Goal: Find specific page/section: Find specific page/section

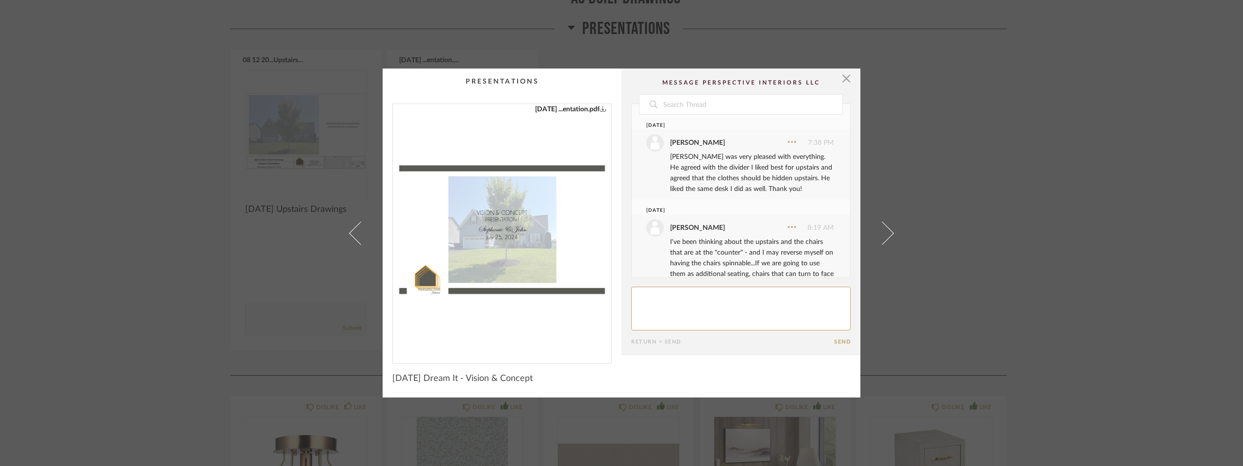
scroll to position [25, 0]
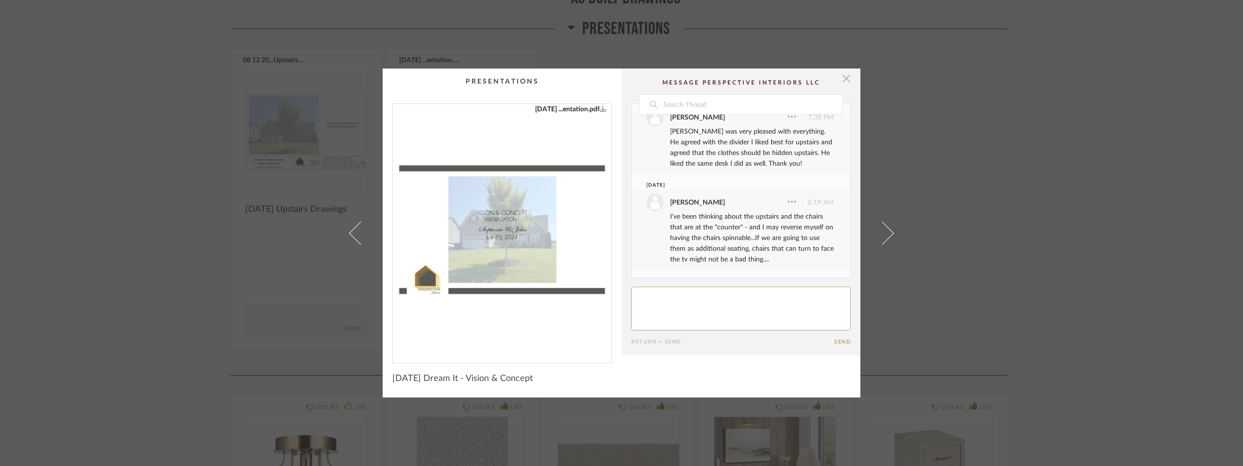
click at [840, 78] on span "button" at bounding box center [846, 77] width 19 height 19
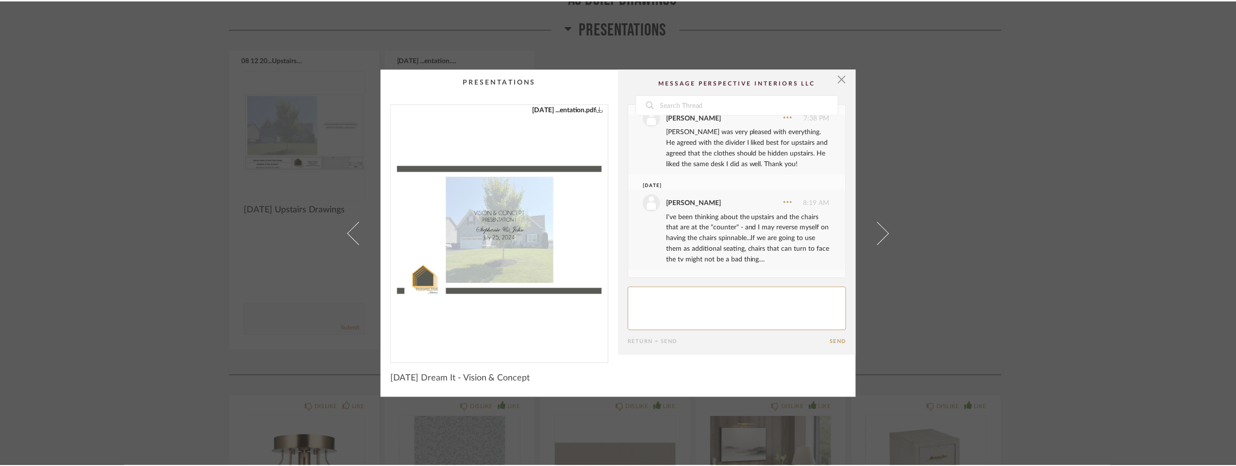
scroll to position [1531, 0]
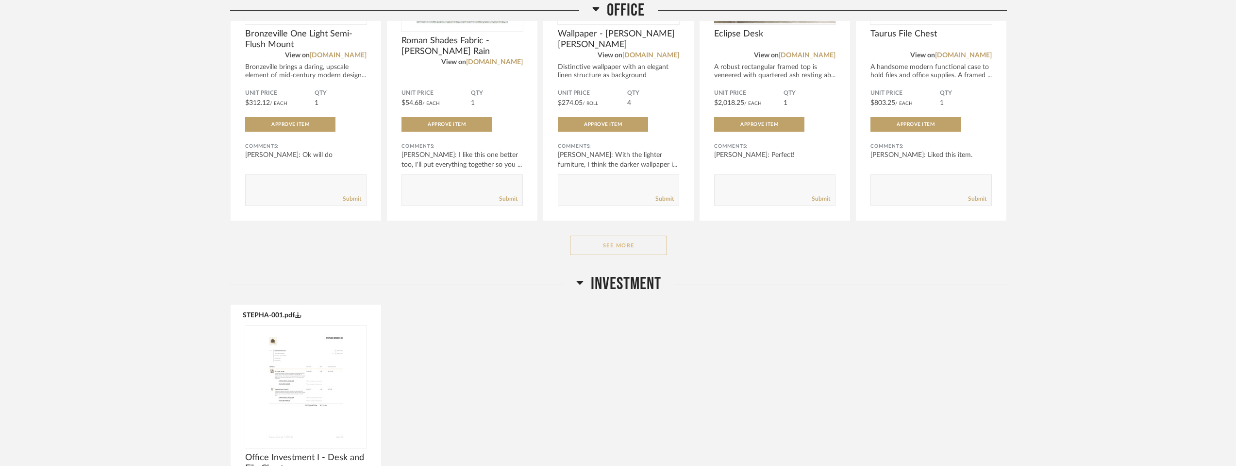
scroll to position [2039, 0]
drag, startPoint x: 616, startPoint y: 245, endPoint x: 456, endPoint y: 253, distance: 160.0
click at [457, 253] on div "See More" at bounding box center [618, 244] width 777 height 19
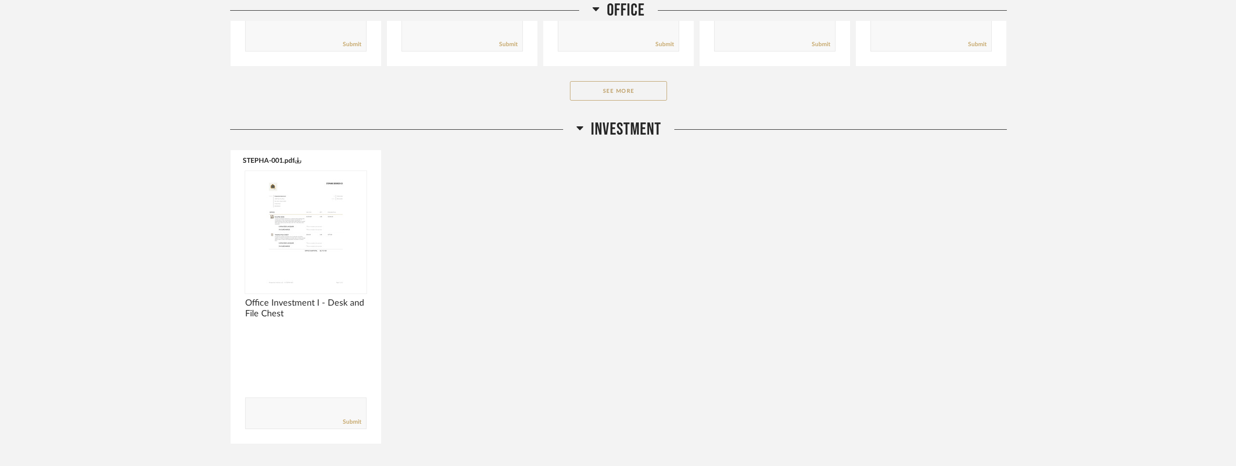
scroll to position [2250, 0]
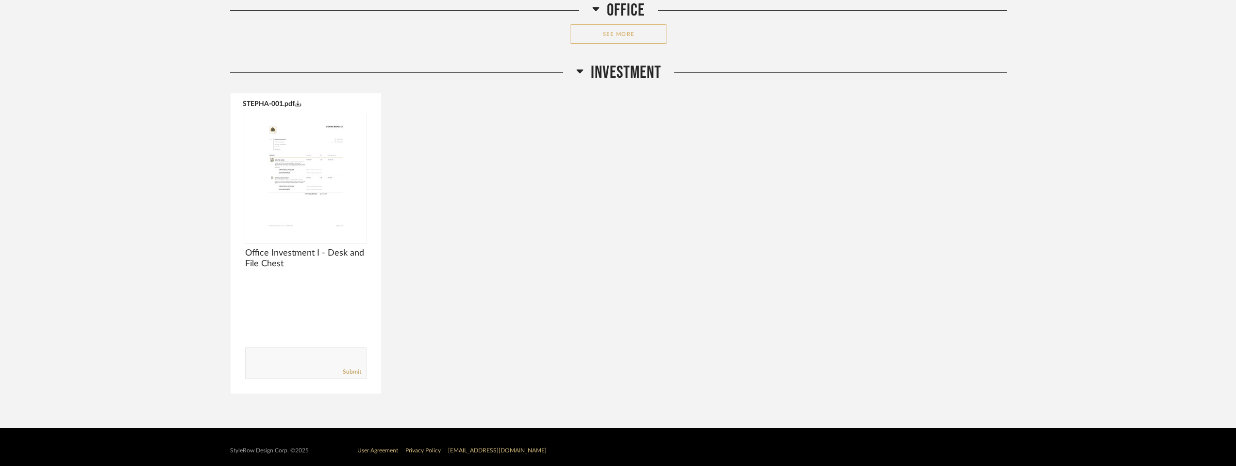
click at [631, 33] on button "See More" at bounding box center [618, 33] width 97 height 19
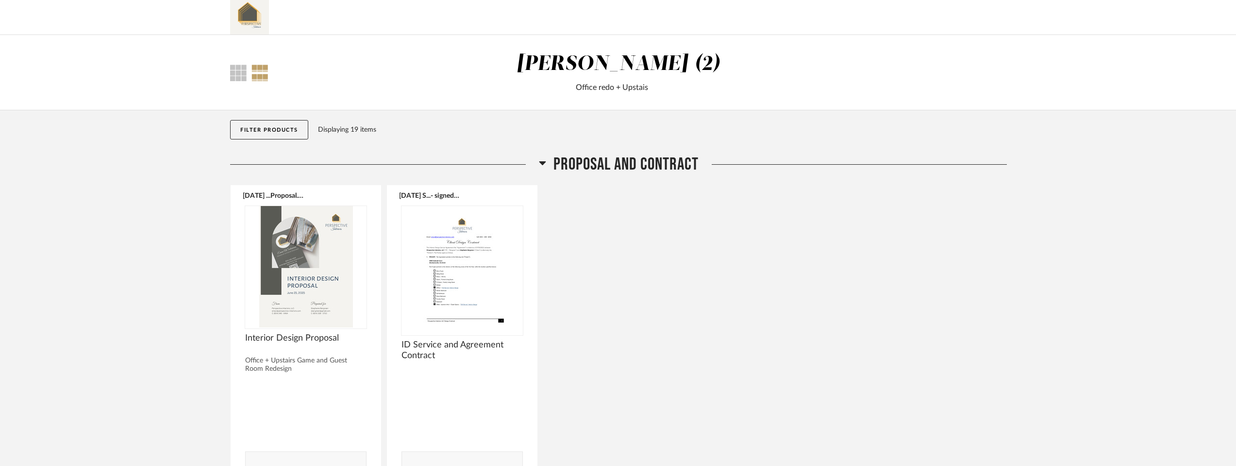
scroll to position [0, 0]
